Goal: Transaction & Acquisition: Purchase product/service

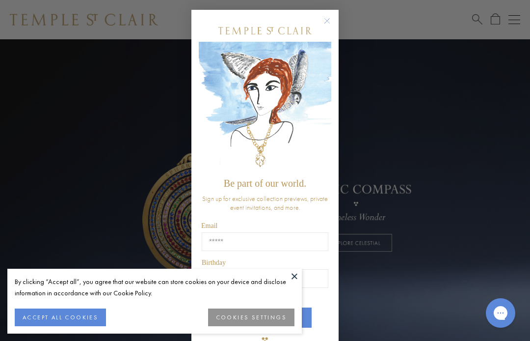
click at [321, 20] on circle "Close dialog" at bounding box center [327, 21] width 12 height 12
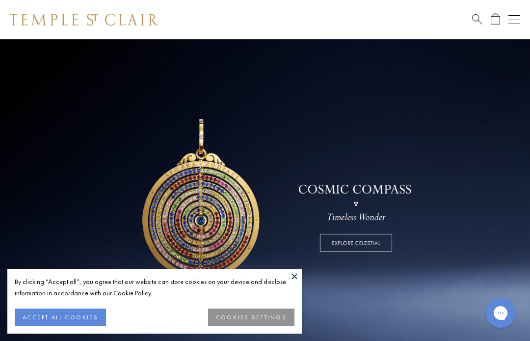
click at [337, 34] on div "Close dialog Be part of our world. Sign up for exclusive collection previews, p…" at bounding box center [264, 218] width 147 height 369
click at [297, 272] on button at bounding box center [294, 275] width 15 height 15
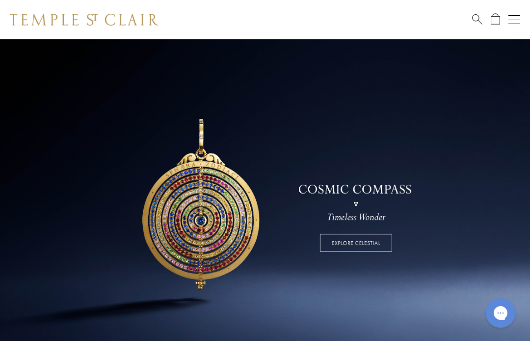
click at [364, 234] on link at bounding box center [265, 198] width 530 height 319
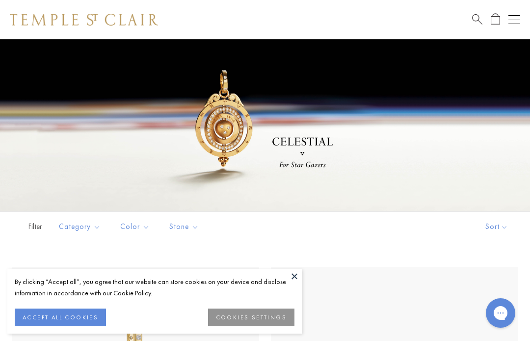
click at [295, 275] on button at bounding box center [294, 275] width 15 height 15
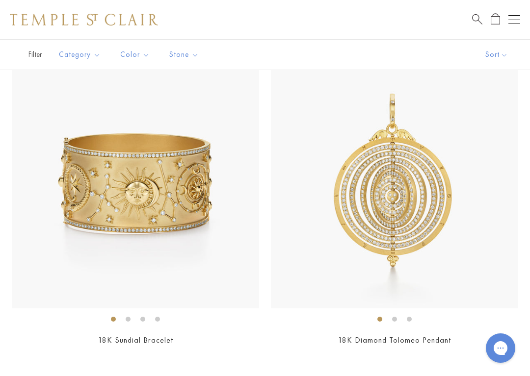
scroll to position [1180, 0]
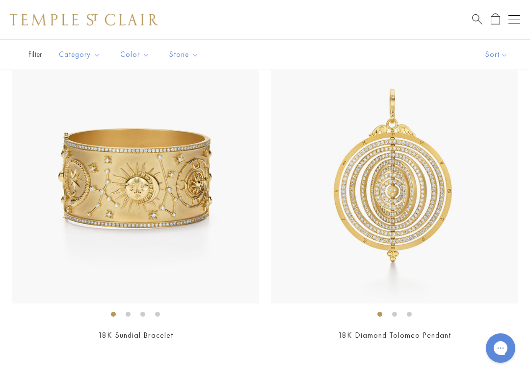
click at [373, 211] on img at bounding box center [394, 179] width 247 height 247
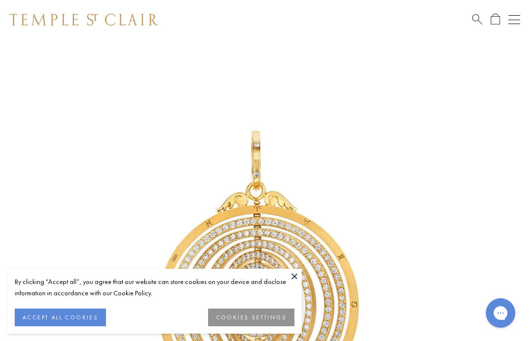
click at [295, 275] on button at bounding box center [294, 275] width 15 height 15
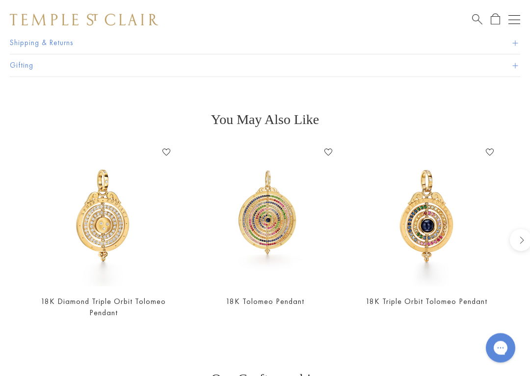
scroll to position [793, 0]
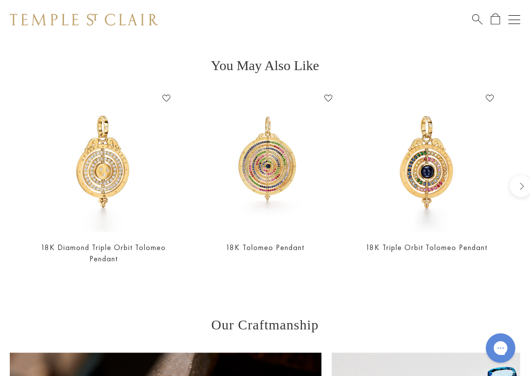
click at [266, 156] on img at bounding box center [265, 162] width 142 height 142
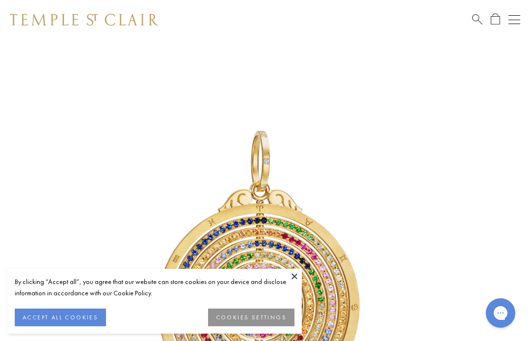
click at [290, 273] on button at bounding box center [294, 275] width 15 height 15
